Goal: Task Accomplishment & Management: Complete application form

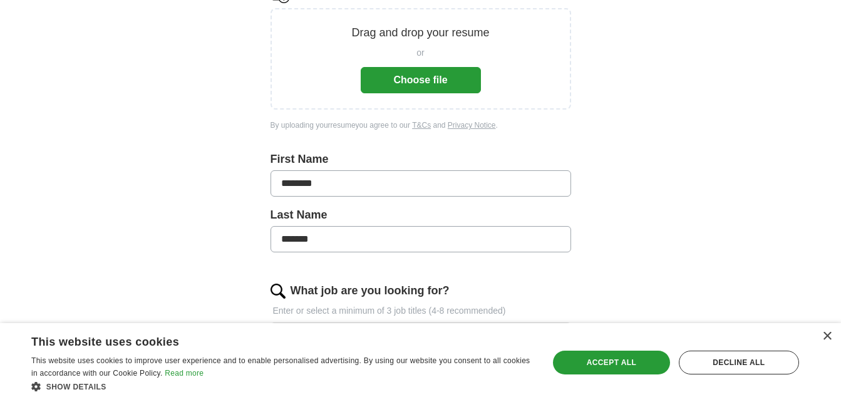
scroll to position [63, 0]
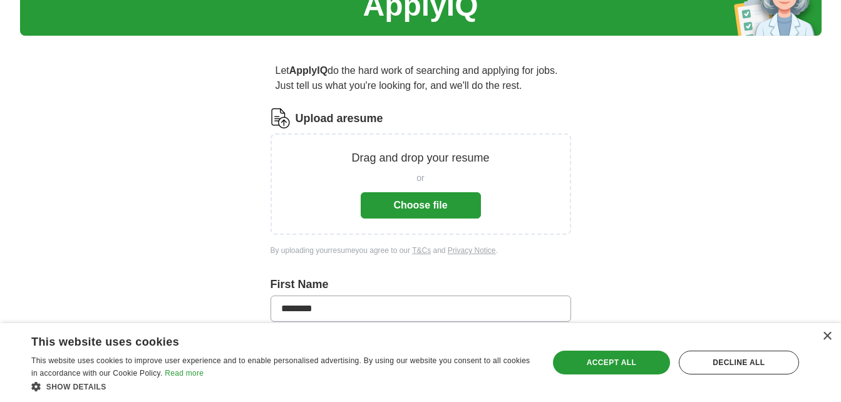
click at [416, 200] on button "Choose file" at bounding box center [421, 205] width 120 height 26
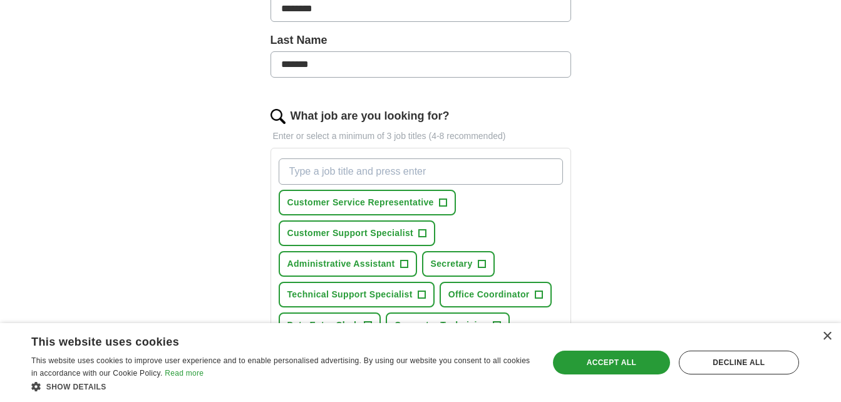
scroll to position [376, 0]
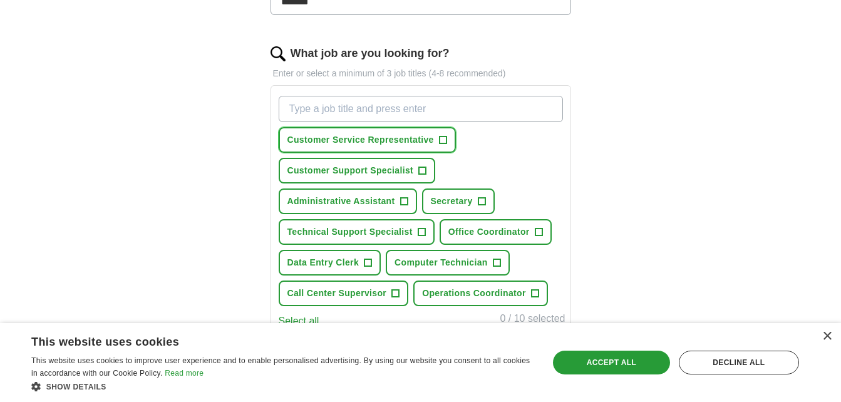
click at [441, 143] on span "+" at bounding box center [443, 140] width 8 height 10
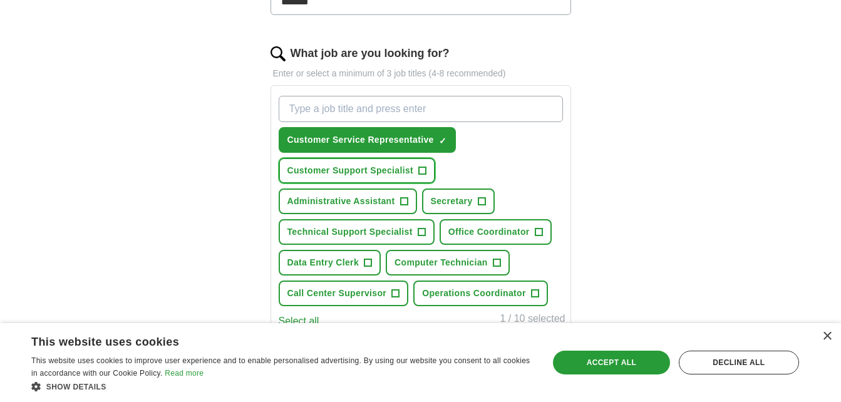
click at [425, 174] on span "+" at bounding box center [423, 171] width 8 height 10
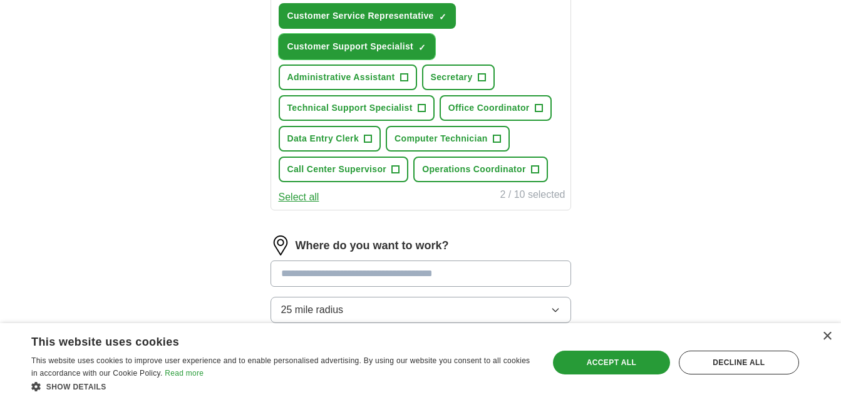
scroll to position [501, 0]
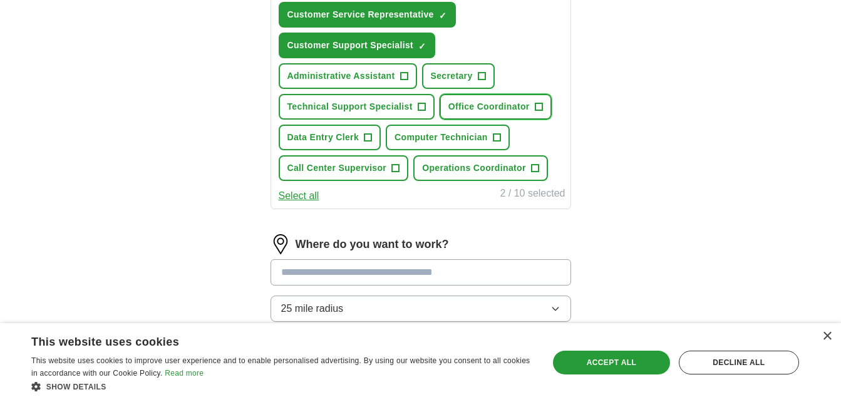
click at [546, 106] on button "Office Coordinator +" at bounding box center [496, 107] width 112 height 26
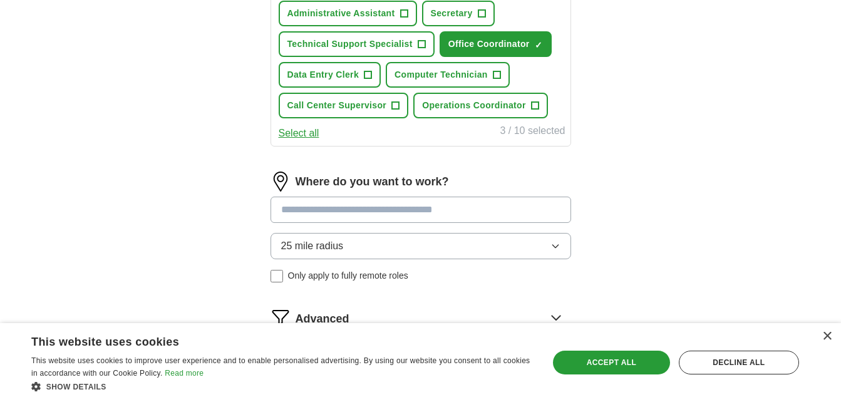
click at [556, 246] on icon "button" at bounding box center [556, 246] width 10 height 10
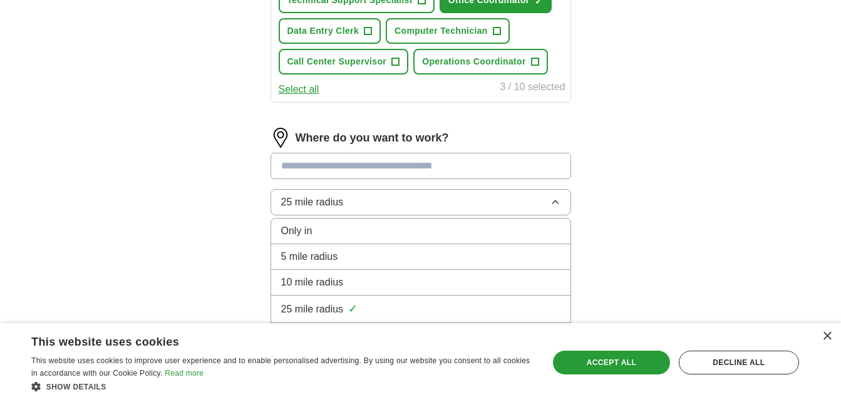
scroll to position [626, 0]
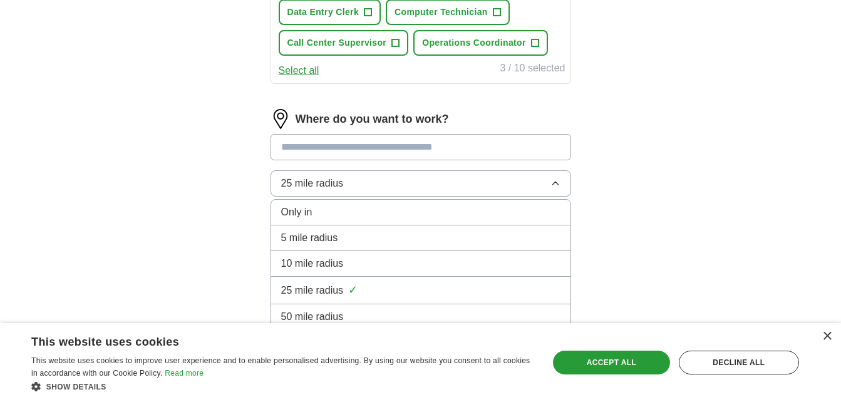
click at [369, 147] on input at bounding box center [421, 147] width 301 height 26
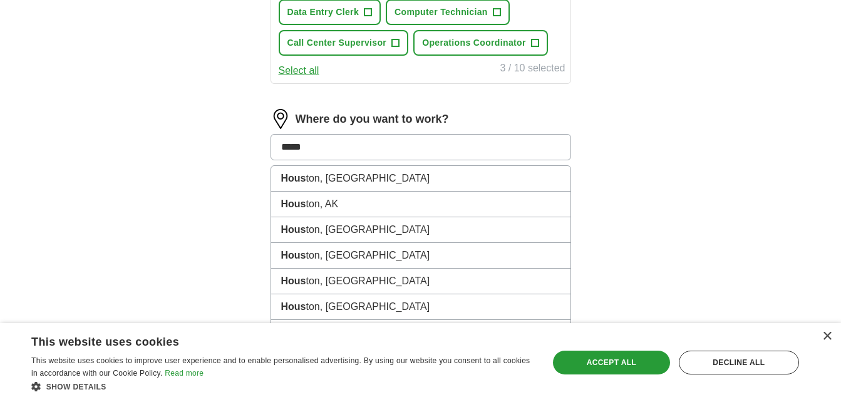
type input "******"
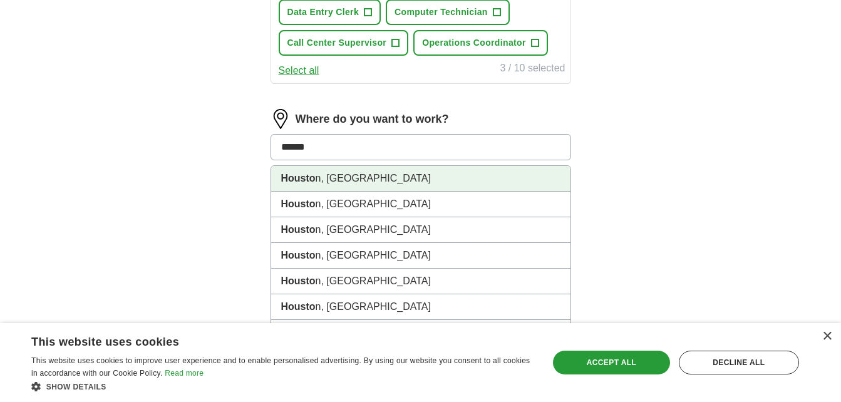
click at [328, 175] on li "Housto n, [GEOGRAPHIC_DATA]" at bounding box center [420, 179] width 299 height 26
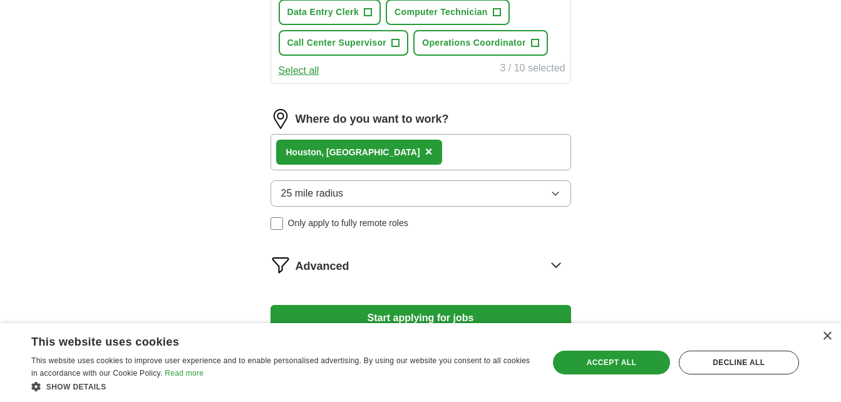
click at [384, 147] on div "Housto n, [GEOGRAPHIC_DATA] ×" at bounding box center [421, 152] width 301 height 36
click at [382, 151] on div "Housto n, [GEOGRAPHIC_DATA] ×" at bounding box center [421, 152] width 301 height 36
click at [380, 152] on div "Housto n, [GEOGRAPHIC_DATA] ×" at bounding box center [421, 152] width 301 height 36
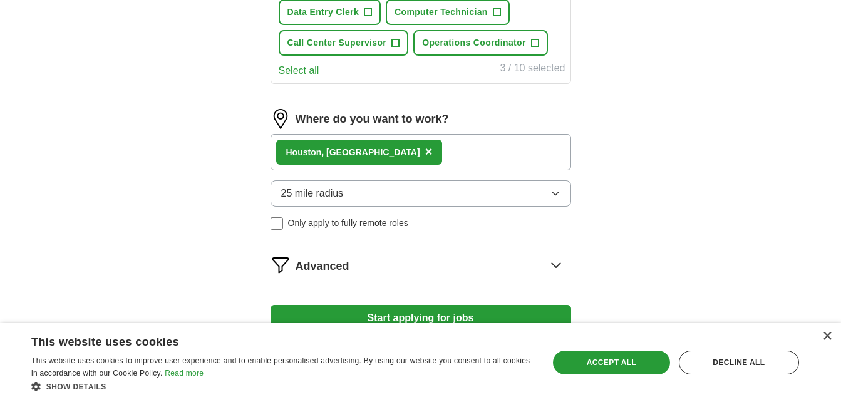
scroll to position [716, 0]
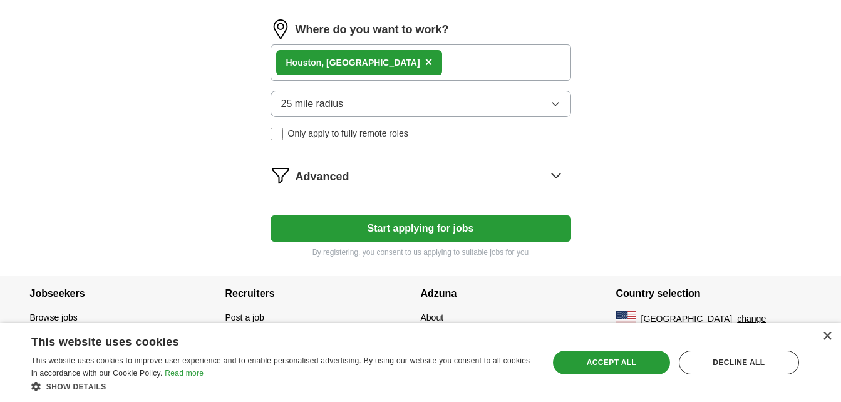
click at [558, 178] on icon at bounding box center [556, 175] width 20 height 20
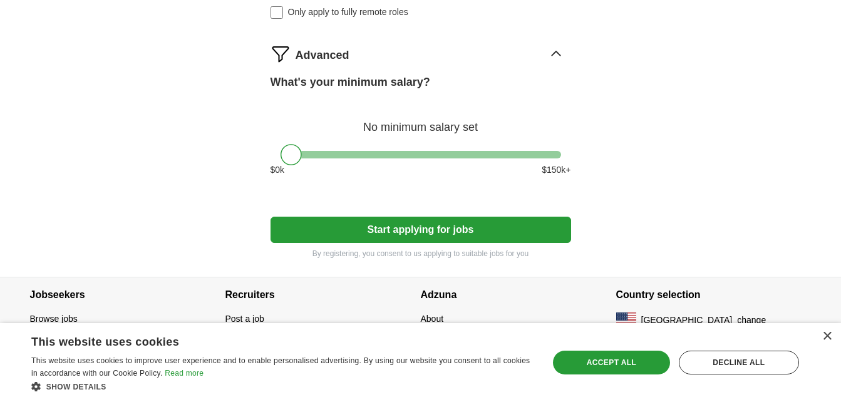
scroll to position [839, 0]
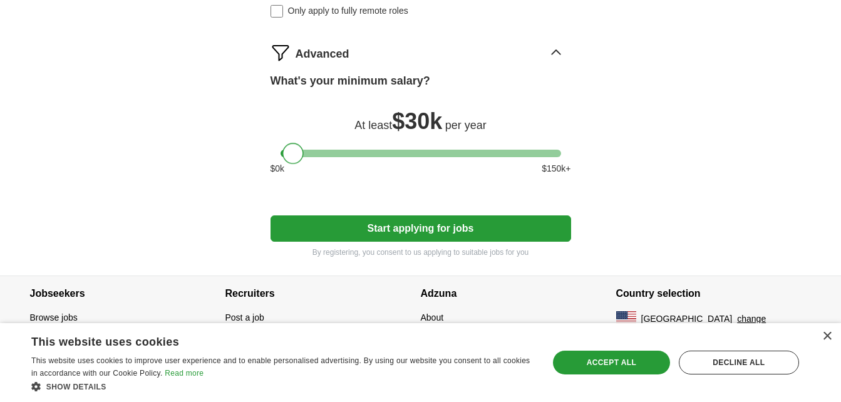
click at [297, 155] on div at bounding box center [293, 153] width 21 height 21
click at [301, 155] on div at bounding box center [297, 153] width 21 height 21
click at [291, 157] on div at bounding box center [293, 153] width 21 height 21
click at [428, 229] on button "Start applying for jobs" at bounding box center [421, 228] width 301 height 26
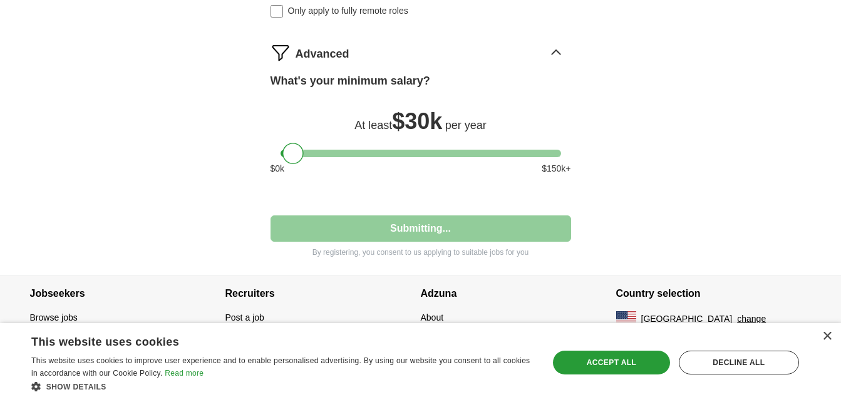
select select "**"
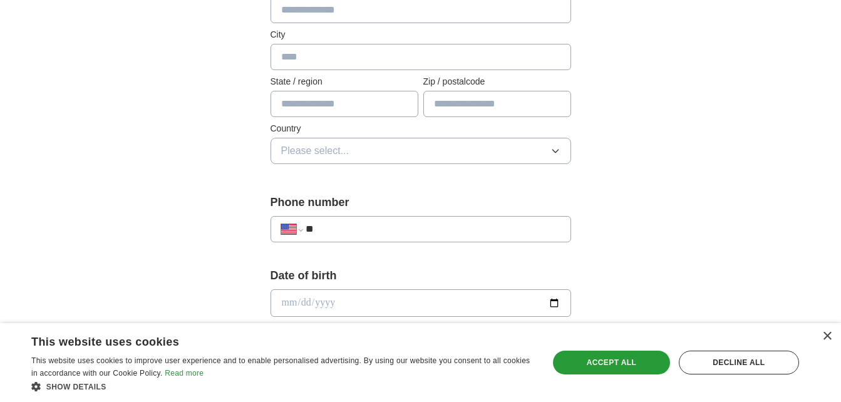
scroll to position [251, 0]
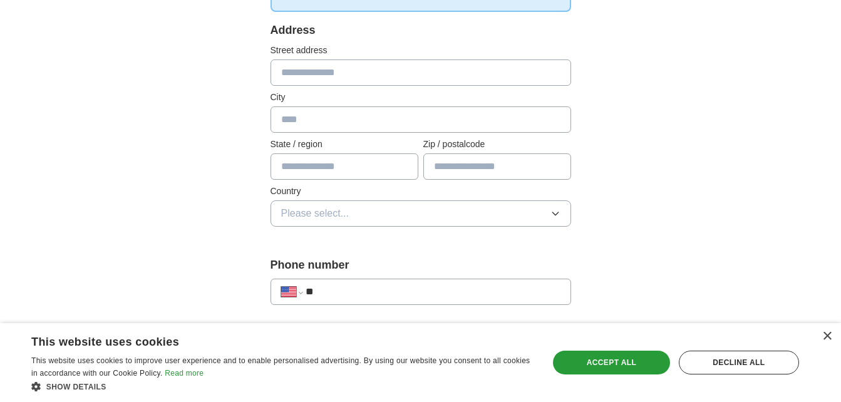
click at [326, 78] on input "text" at bounding box center [421, 73] width 301 height 26
type input "**********"
type input "*******"
type input "*****"
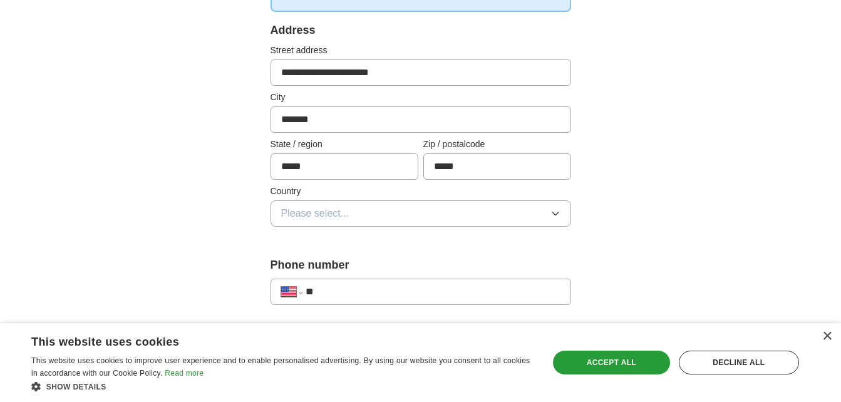
click at [492, 207] on button "Please select..." at bounding box center [421, 213] width 301 height 26
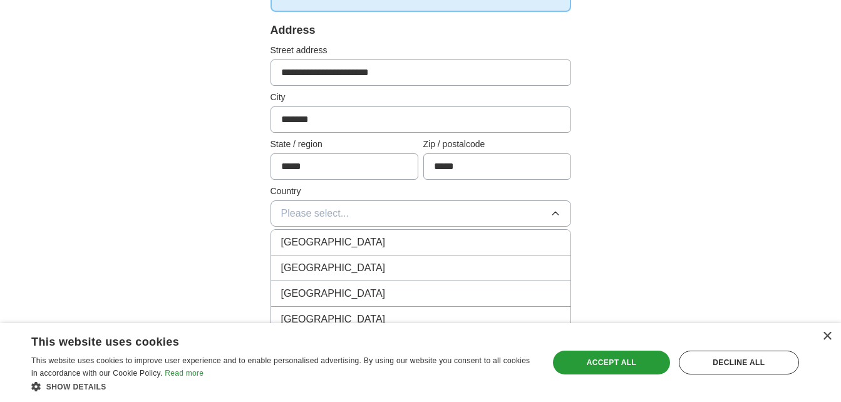
click at [438, 268] on div "[GEOGRAPHIC_DATA]" at bounding box center [420, 268] width 279 height 15
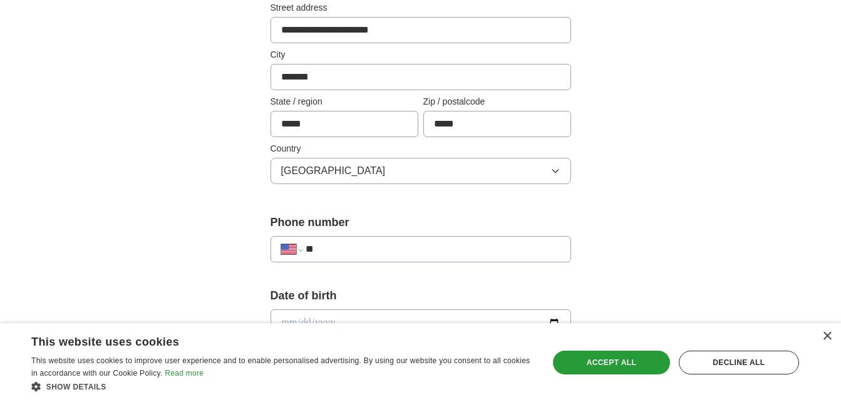
scroll to position [313, 0]
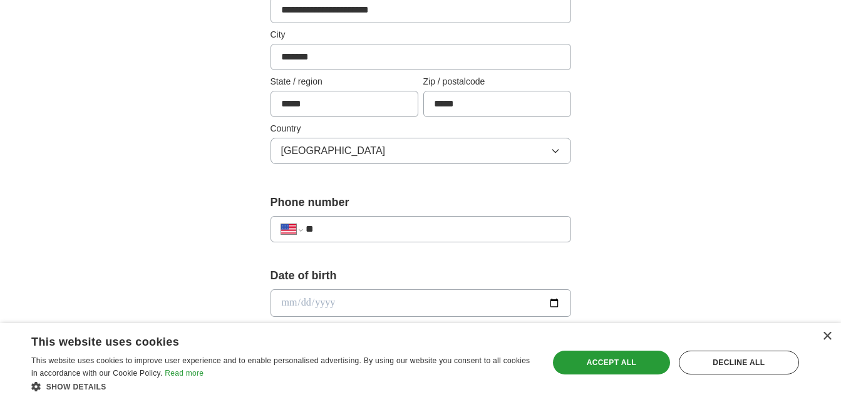
click at [338, 230] on input "**" at bounding box center [433, 229] width 254 height 15
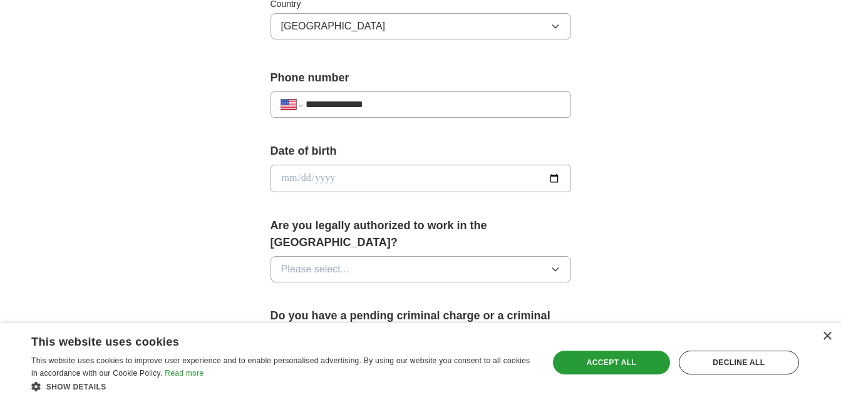
scroll to position [439, 0]
type input "**********"
click at [397, 179] on input "date" at bounding box center [421, 178] width 301 height 28
click at [357, 180] on input "**********" at bounding box center [421, 178] width 301 height 28
type input "**********"
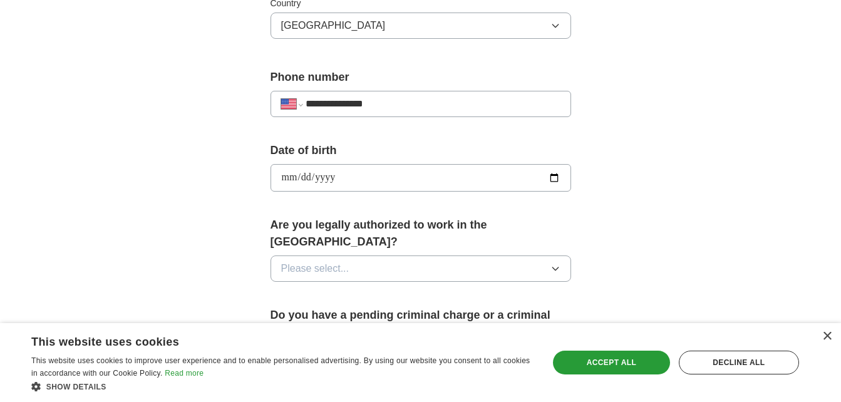
click at [371, 257] on button "Please select..." at bounding box center [421, 269] width 301 height 26
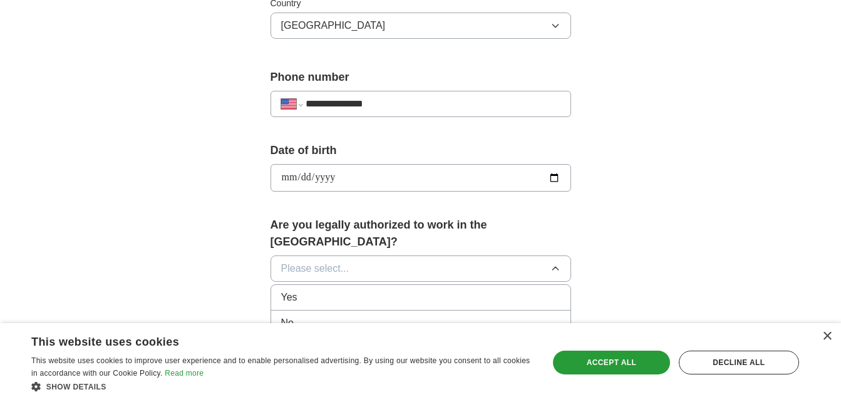
click at [365, 290] on div "Yes" at bounding box center [420, 297] width 279 height 15
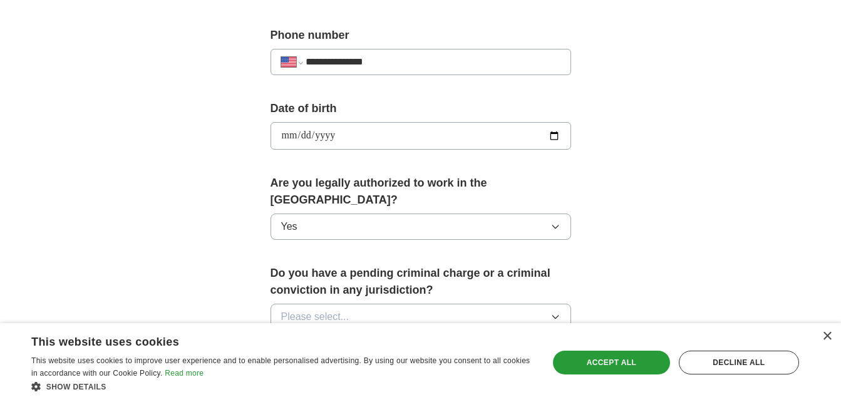
scroll to position [564, 0]
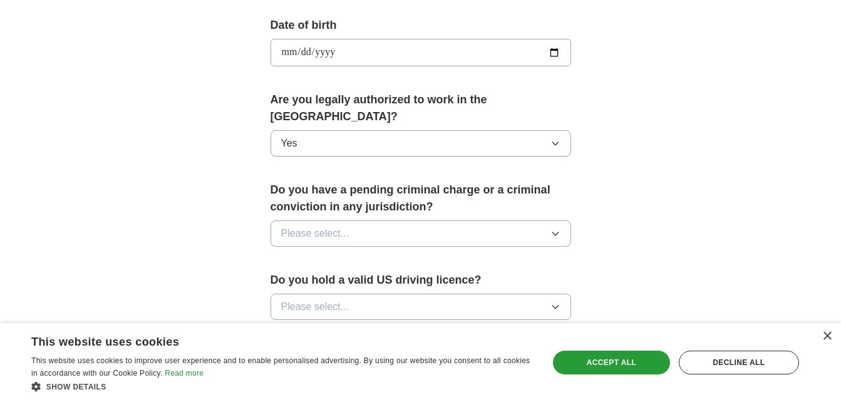
click at [382, 221] on button "Please select..." at bounding box center [421, 234] width 301 height 26
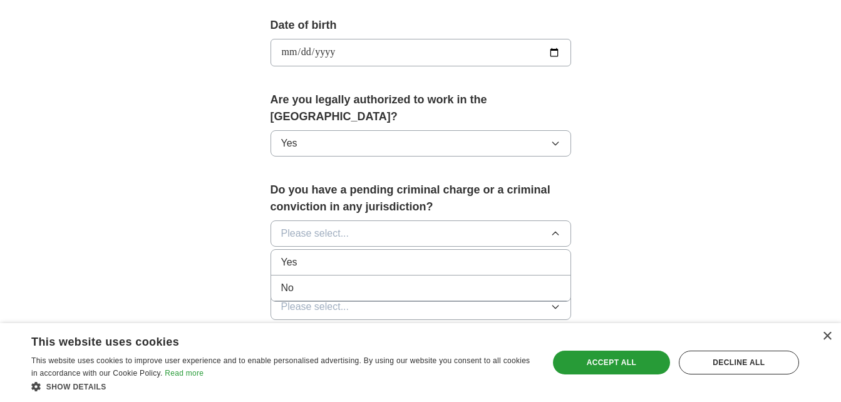
click at [382, 281] on div "No" at bounding box center [420, 288] width 279 height 15
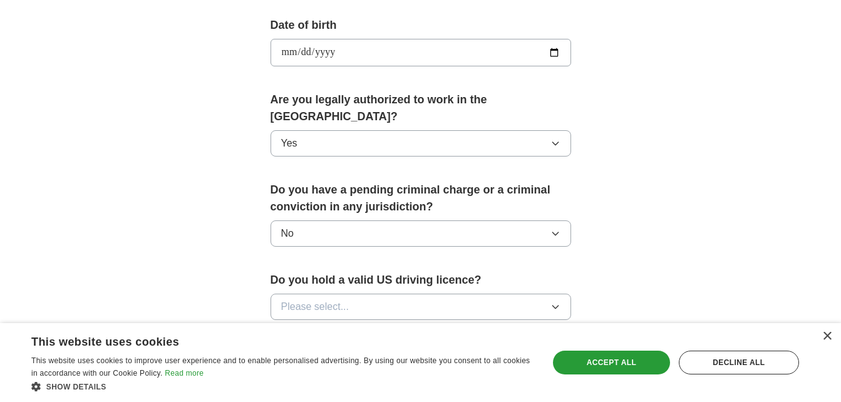
click at [382, 294] on button "Please select..." at bounding box center [421, 307] width 301 height 26
click at [382, 328] on div "Yes" at bounding box center [420, 335] width 279 height 15
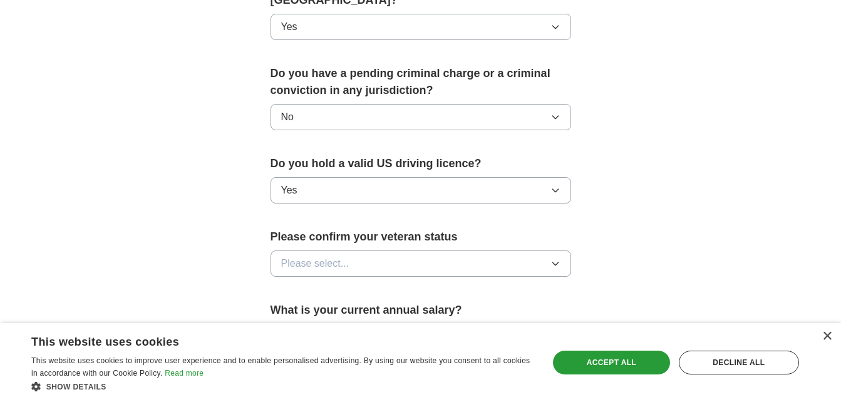
scroll to position [689, 0]
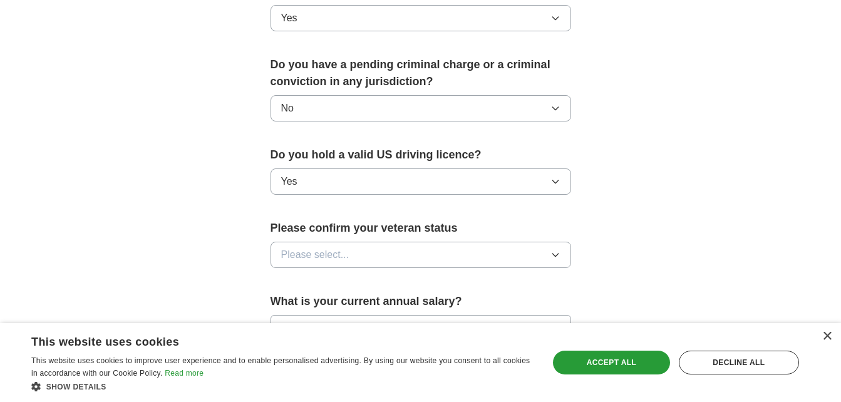
click at [400, 242] on button "Please select..." at bounding box center [421, 255] width 301 height 26
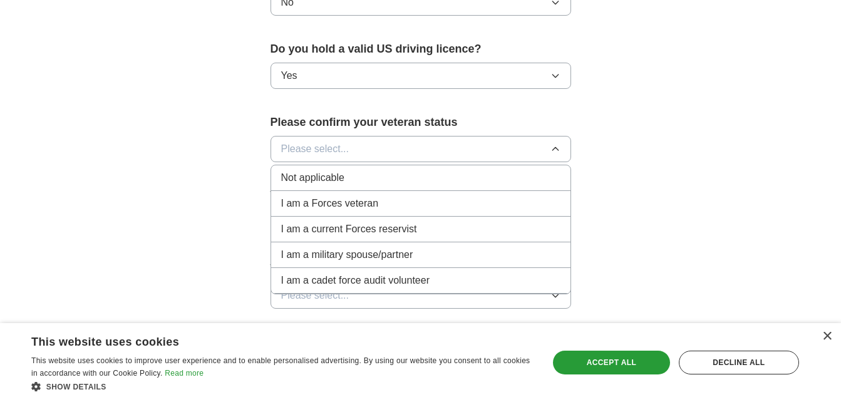
scroll to position [814, 0]
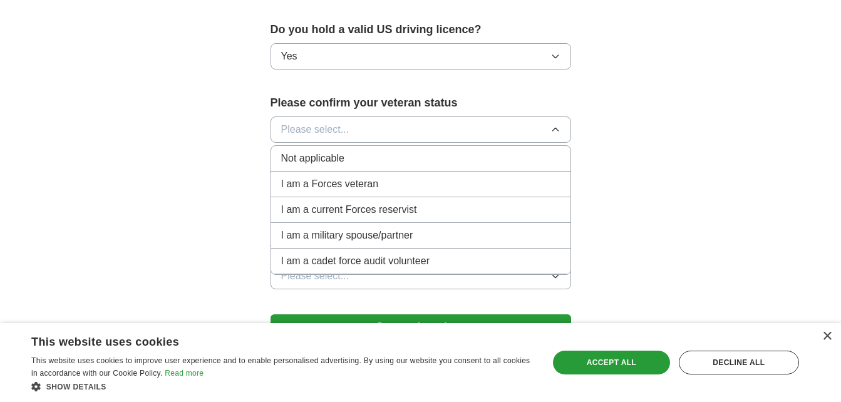
click at [361, 151] on div "Not applicable" at bounding box center [420, 158] width 279 height 15
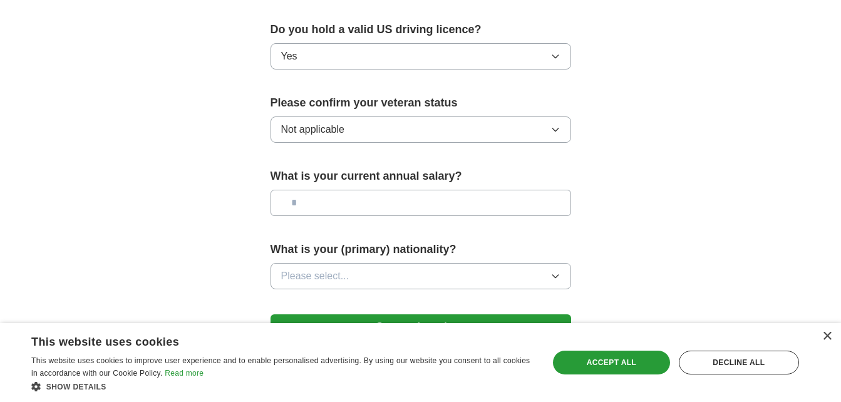
click at [400, 199] on input "text" at bounding box center [421, 203] width 301 height 26
type input "**"
click at [430, 263] on button "Please select..." at bounding box center [421, 276] width 301 height 26
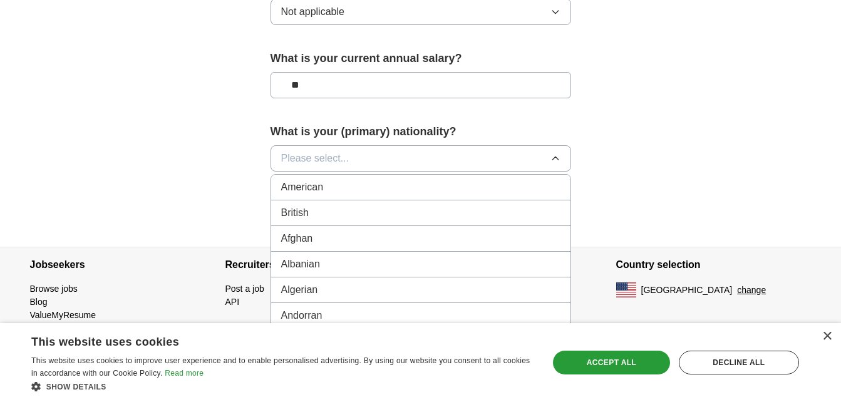
scroll to position [938, 0]
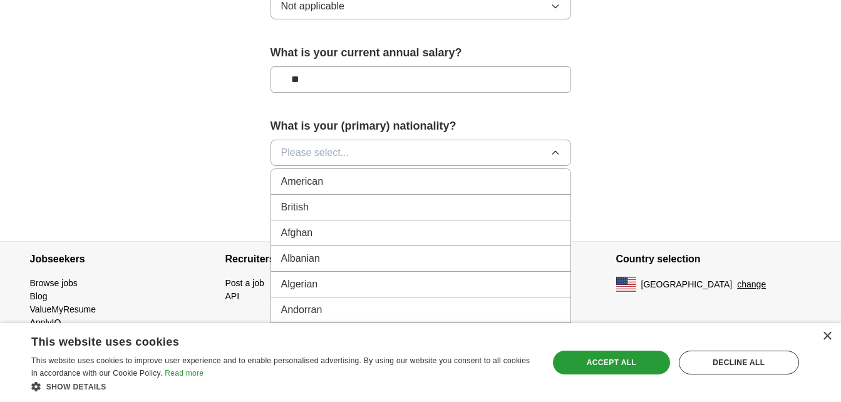
click at [422, 174] on li "American" at bounding box center [420, 182] width 299 height 26
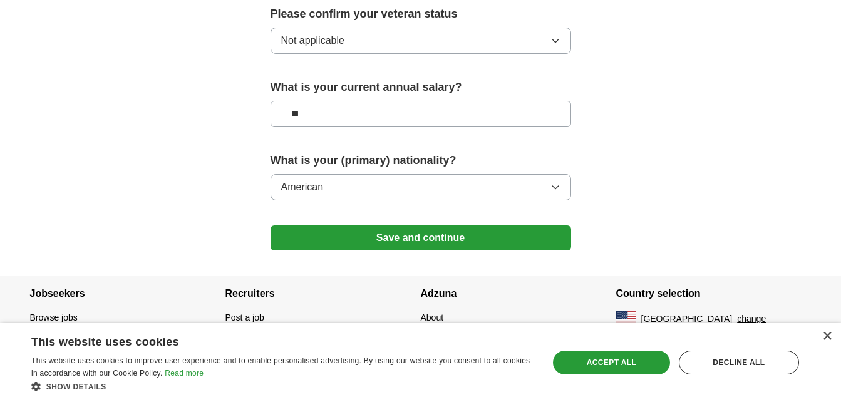
scroll to position [886, 0]
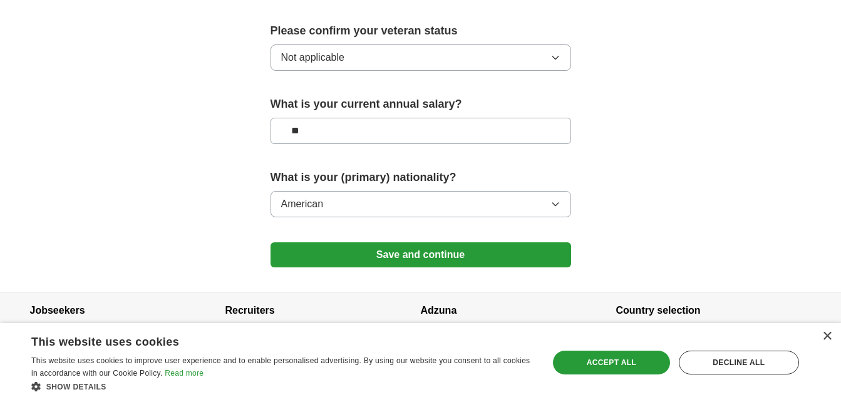
click at [437, 242] on button "Save and continue" at bounding box center [421, 254] width 301 height 25
